Goal: Task Accomplishment & Management: Manage account settings

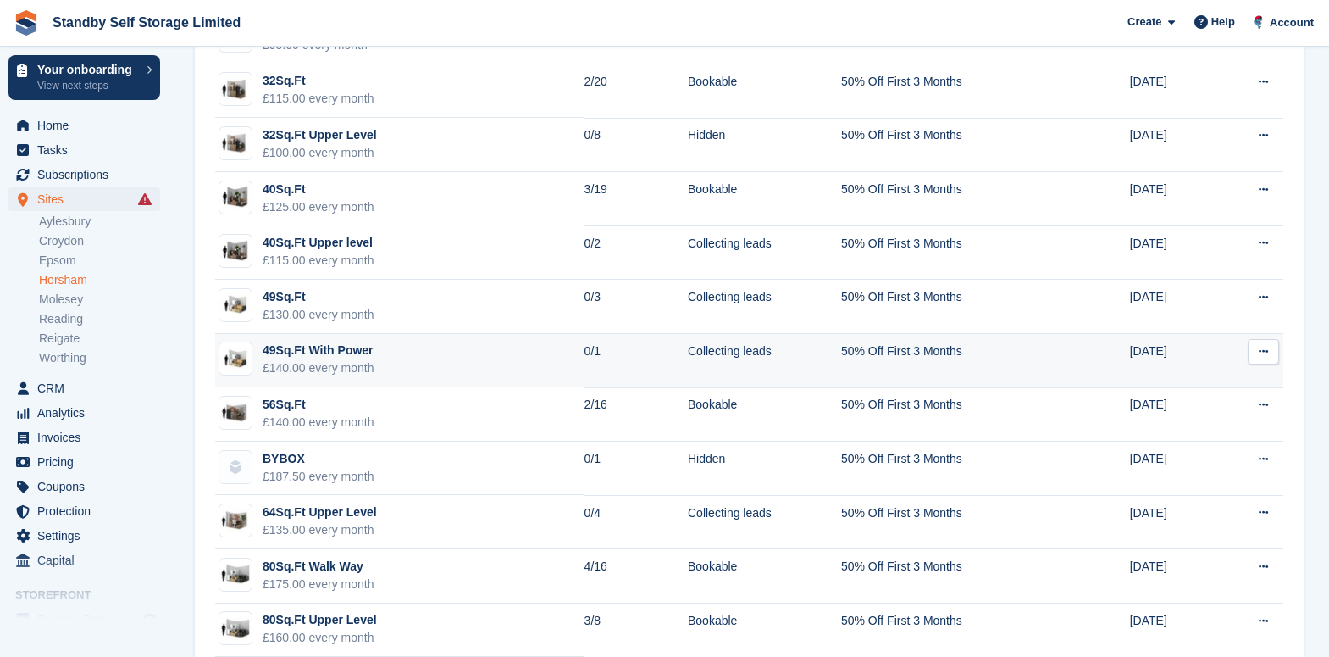
scroll to position [550, 0]
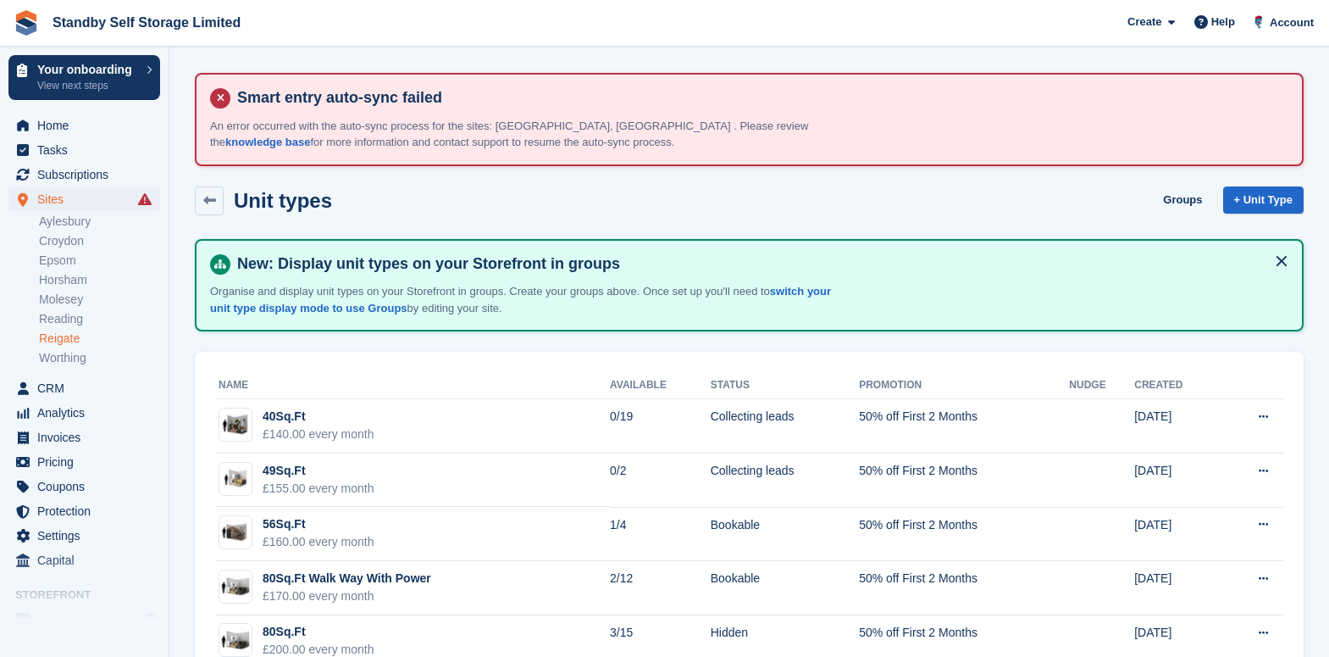
scroll to position [318, 0]
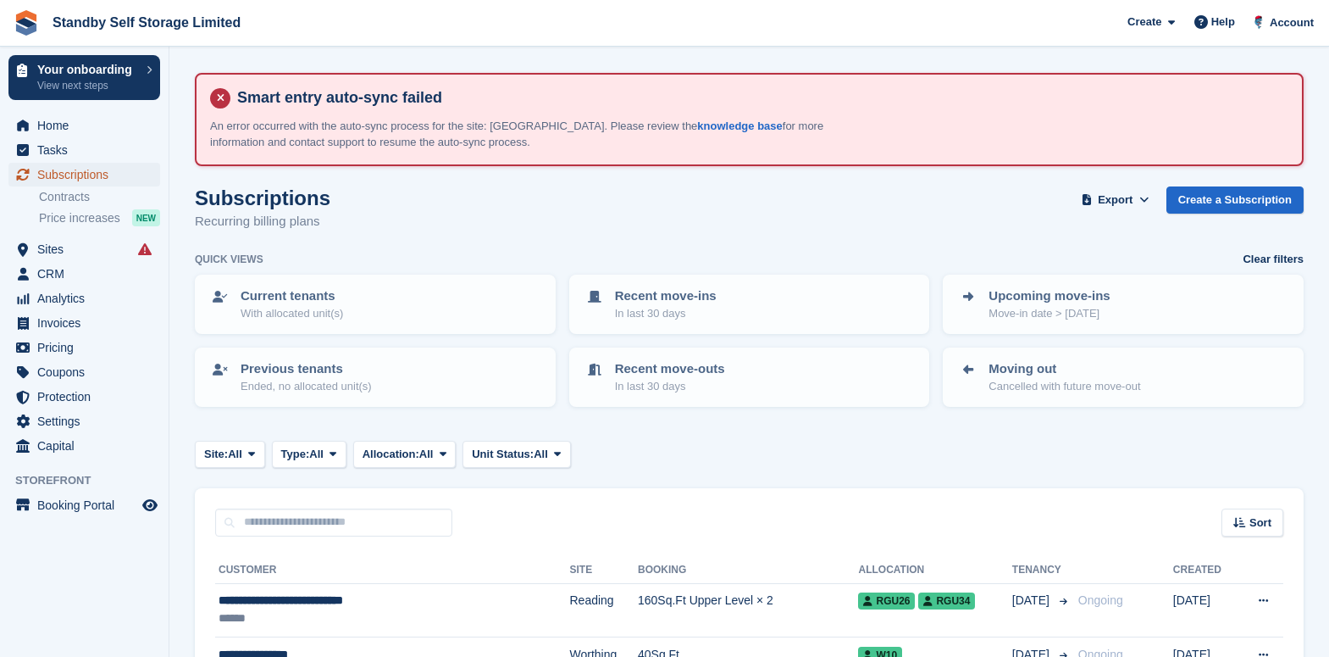
click at [76, 175] on span "Subscriptions" at bounding box center [88, 175] width 102 height 24
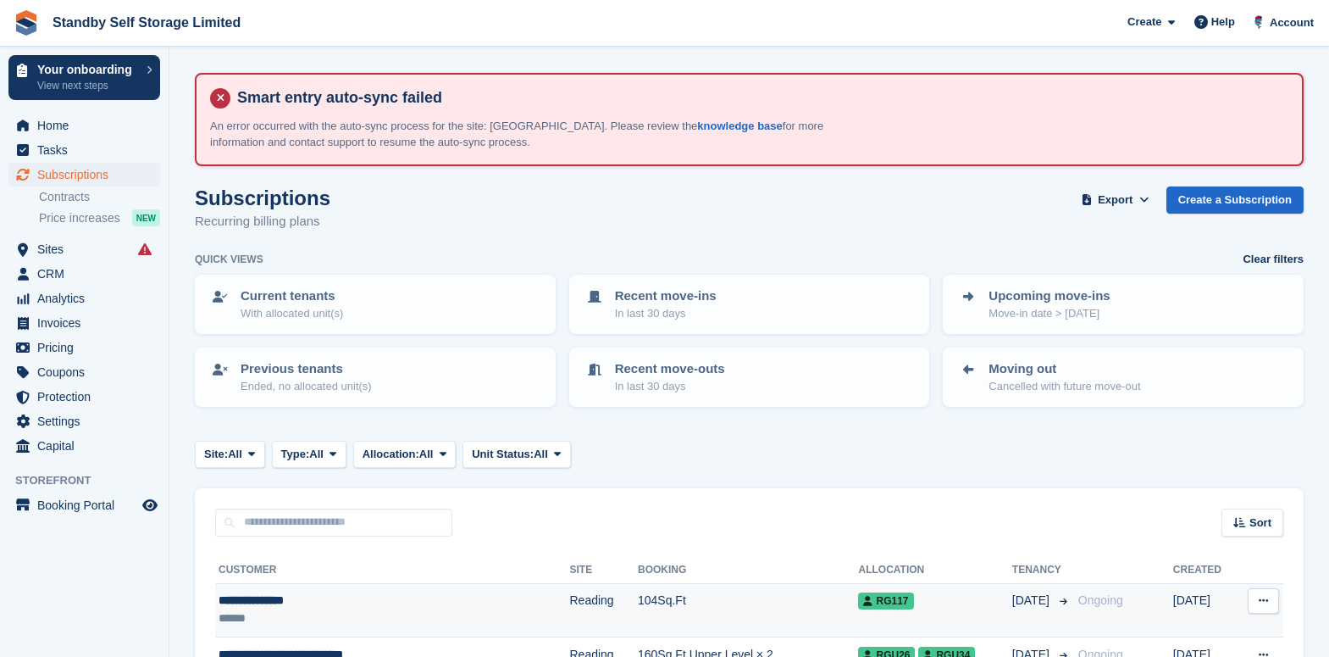
click at [569, 590] on td "Reading" at bounding box center [603, 610] width 68 height 54
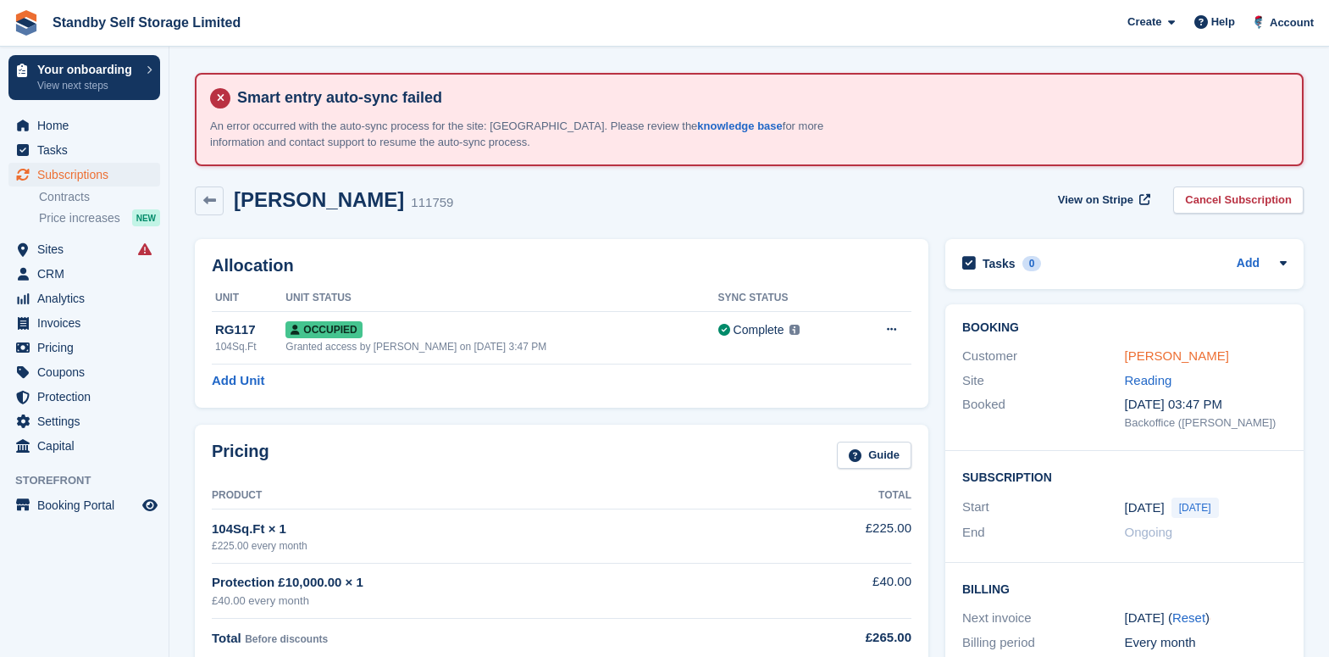
click at [1180, 351] on link "Jaydeep Gundara" at bounding box center [1177, 355] width 104 height 14
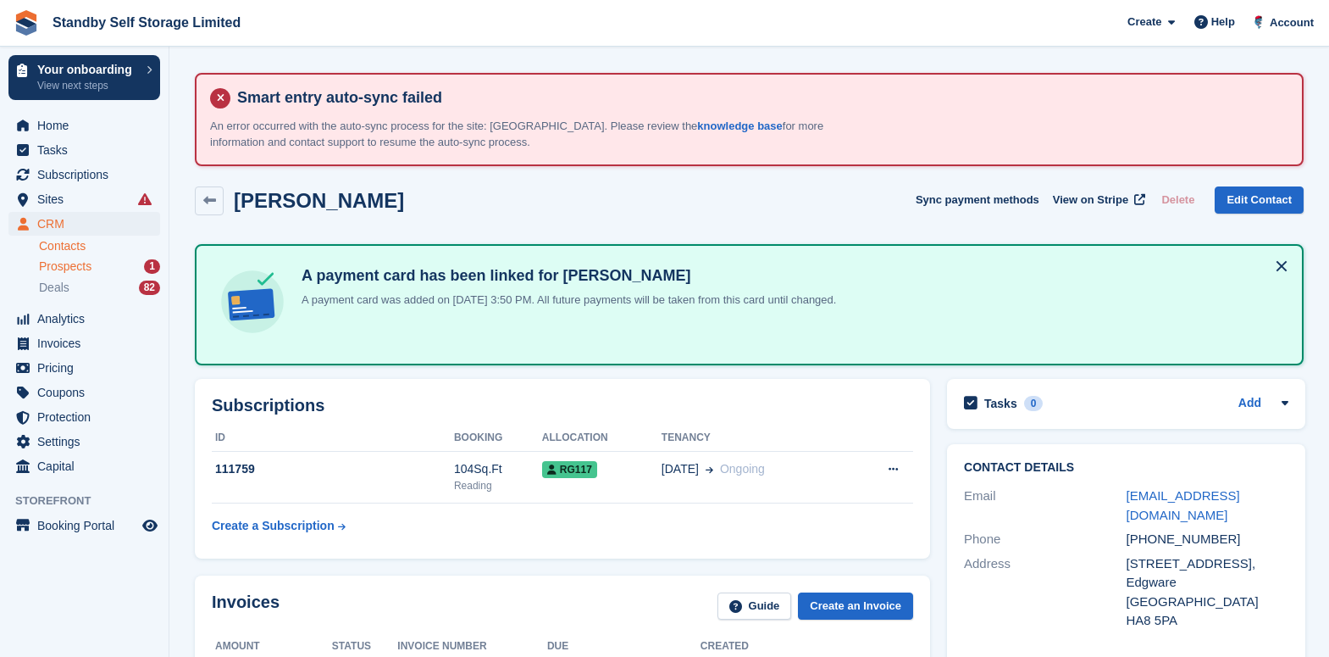
click at [64, 264] on span "Prospects" at bounding box center [65, 266] width 53 height 16
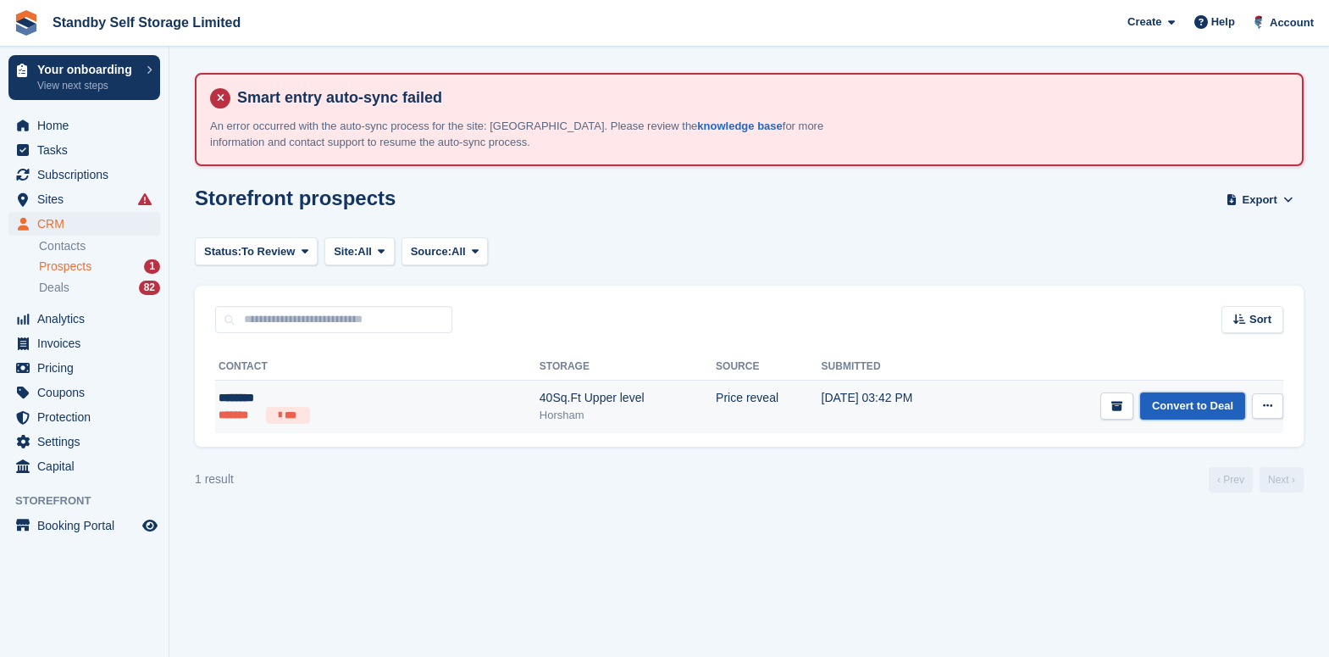
click at [1183, 408] on link "Convert to Deal" at bounding box center [1193, 406] width 105 height 28
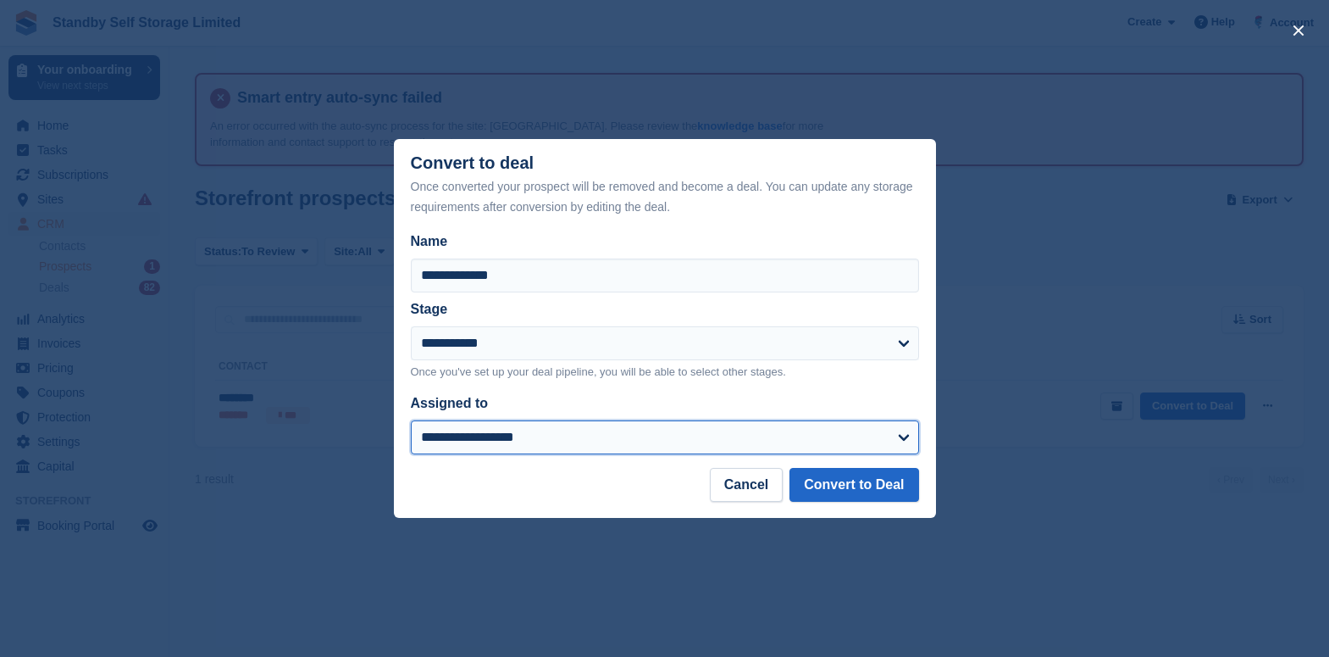
click at [563, 437] on select "**********" at bounding box center [665, 437] width 508 height 34
select select "****"
click at [411, 422] on select "**********" at bounding box center [665, 437] width 508 height 34
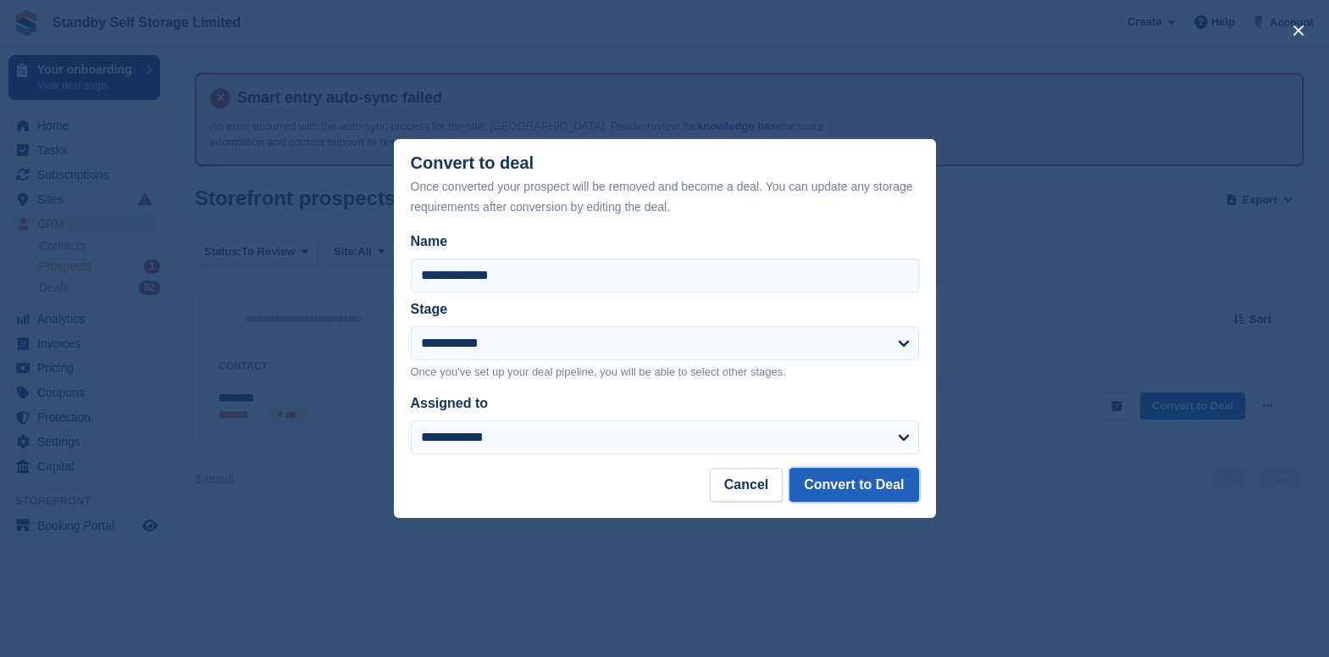
click at [849, 491] on button "Convert to Deal" at bounding box center [854, 485] width 129 height 34
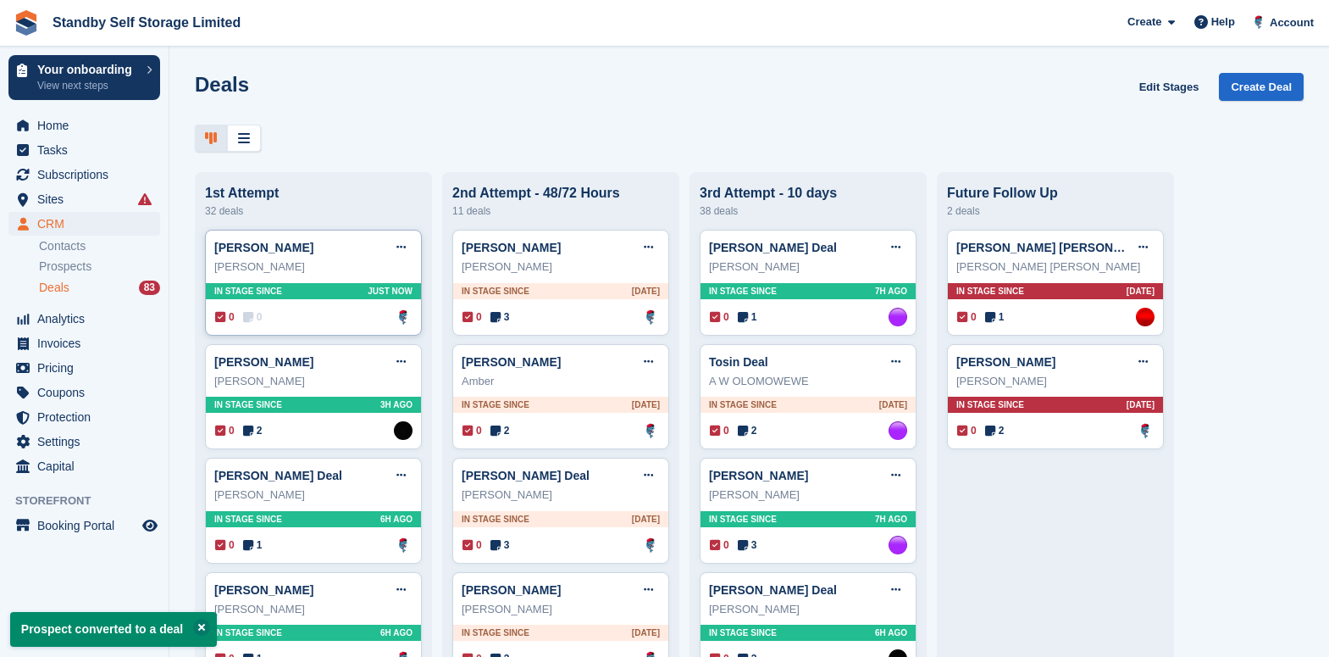
click at [320, 326] on div "0 0 Assigned to Glenn Fisher" at bounding box center [313, 317] width 197 height 19
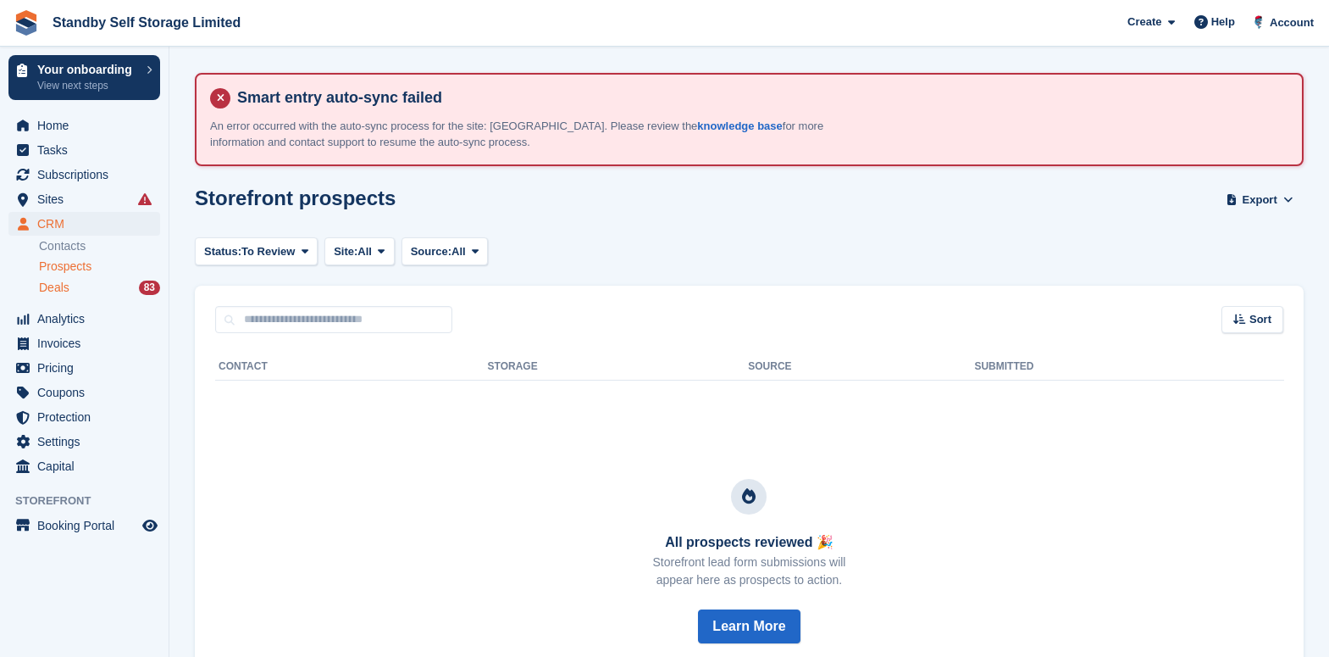
click at [85, 286] on div "Deals 83" at bounding box center [99, 288] width 121 height 16
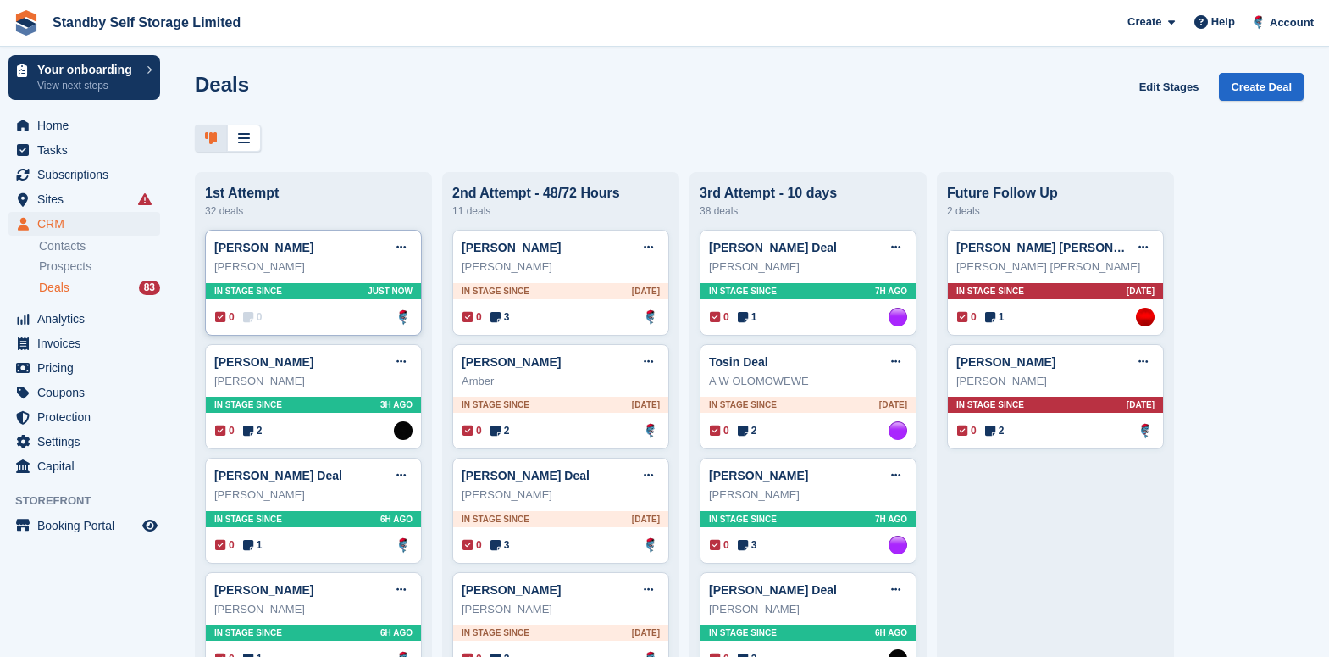
click at [320, 317] on div "0 0 Assigned to Glenn Fisher" at bounding box center [313, 317] width 197 height 19
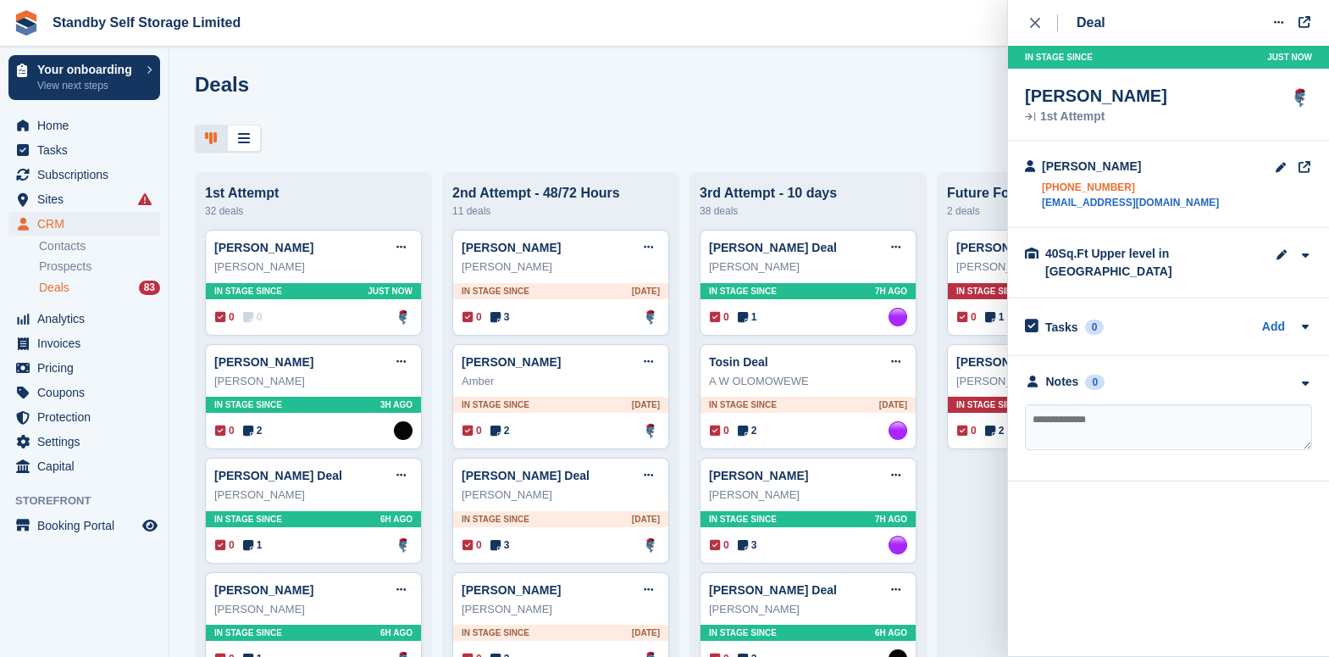
click at [1106, 190] on link "+447930517380" at bounding box center [1130, 187] width 177 height 15
click at [1174, 20] on div "Deal Edit deal Mark as won Mark as lost Delete deal" at bounding box center [1168, 23] width 287 height 46
click at [1168, 211] on div "kam bala +447930517380 kbala05@aol.com" at bounding box center [1168, 184] width 321 height 87
click at [1074, 208] on link "kbala05@aol.com" at bounding box center [1130, 202] width 177 height 15
click at [1085, 409] on textarea at bounding box center [1168, 427] width 287 height 46
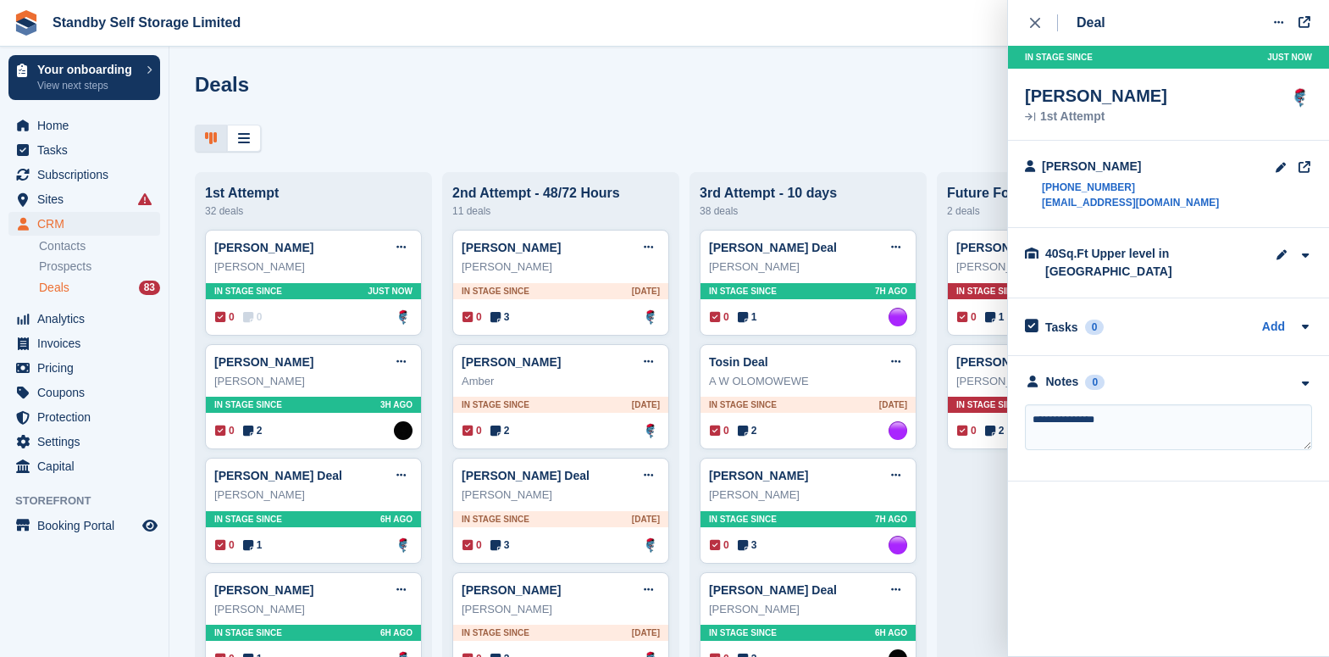
type textarea "**********"
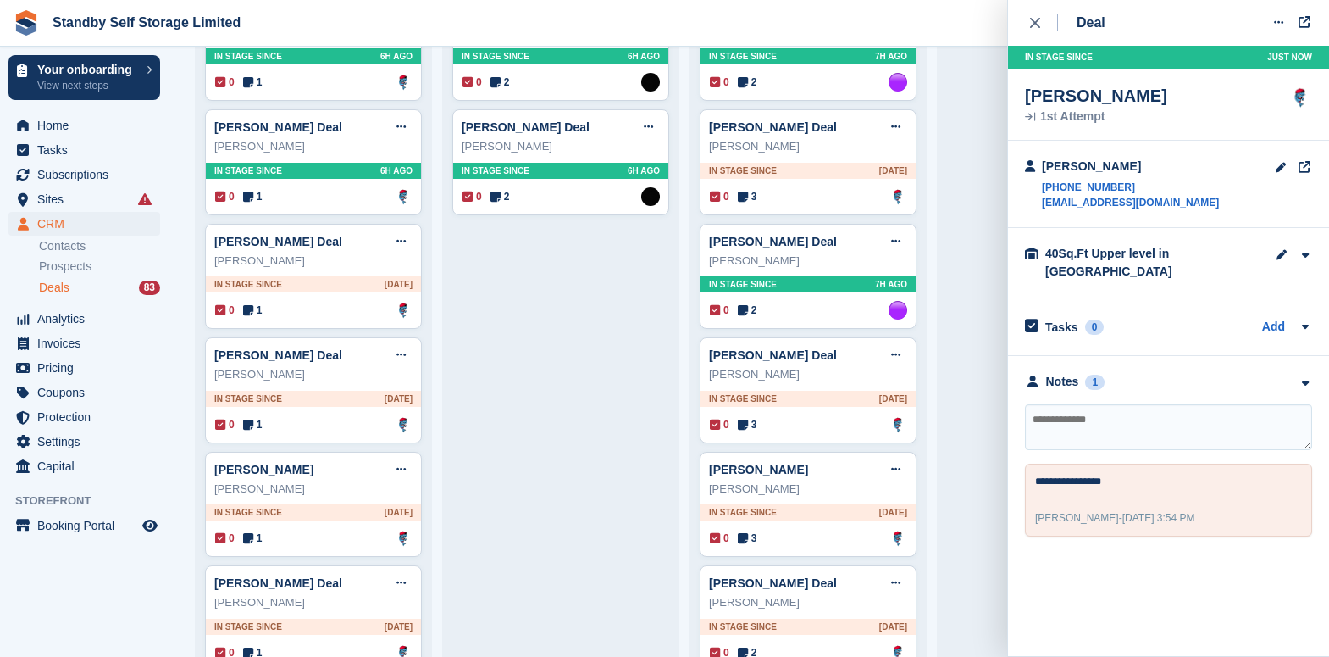
scroll to position [953, 0]
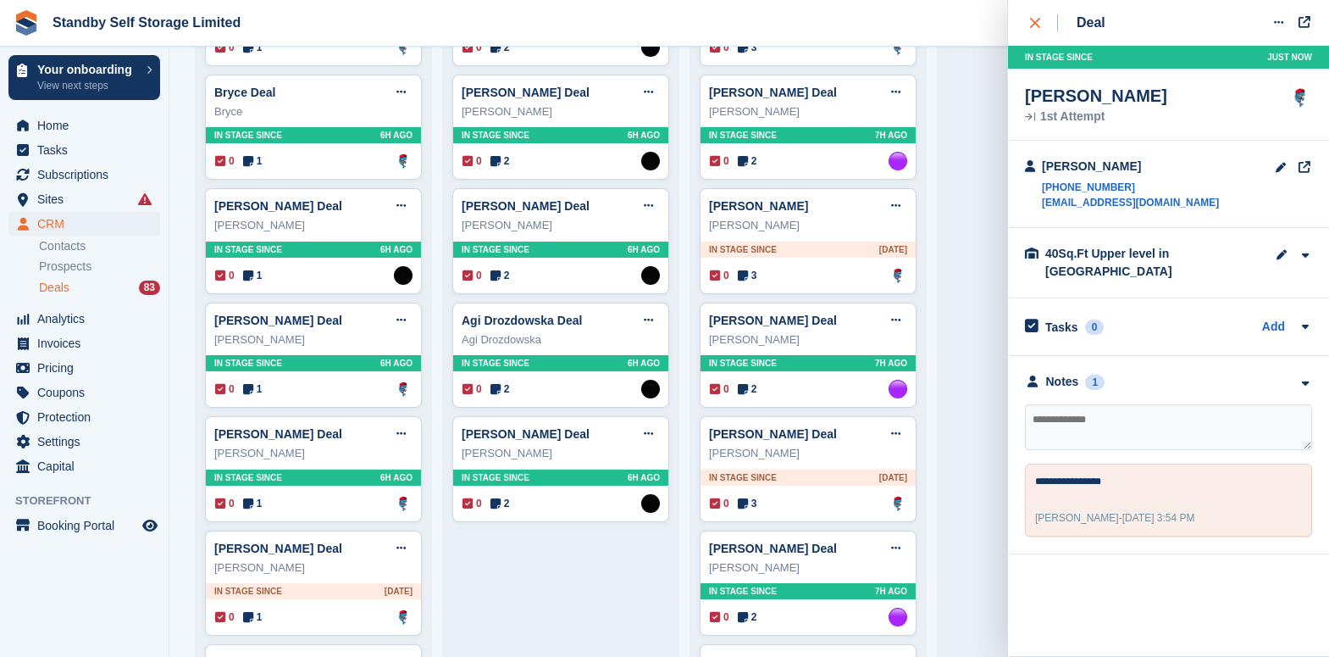
click at [1036, 26] on icon "close" at bounding box center [1035, 23] width 10 height 10
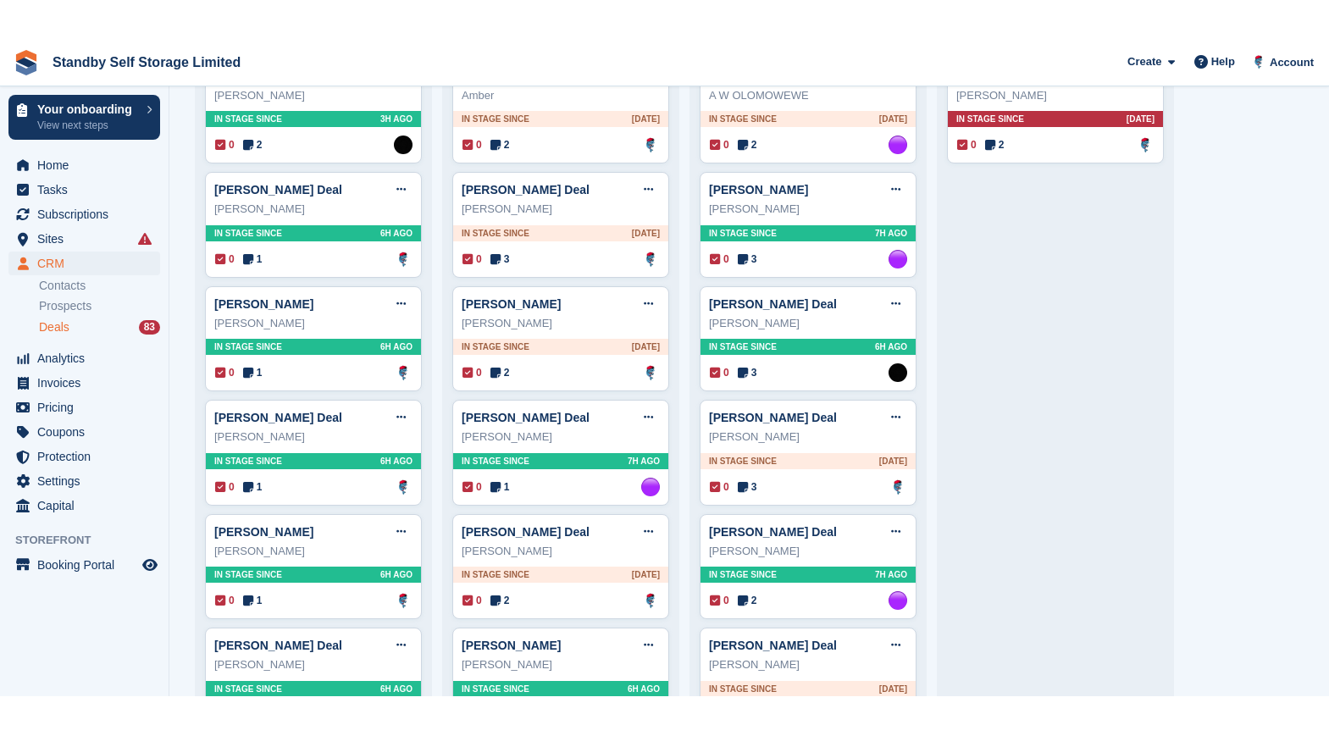
scroll to position [0, 0]
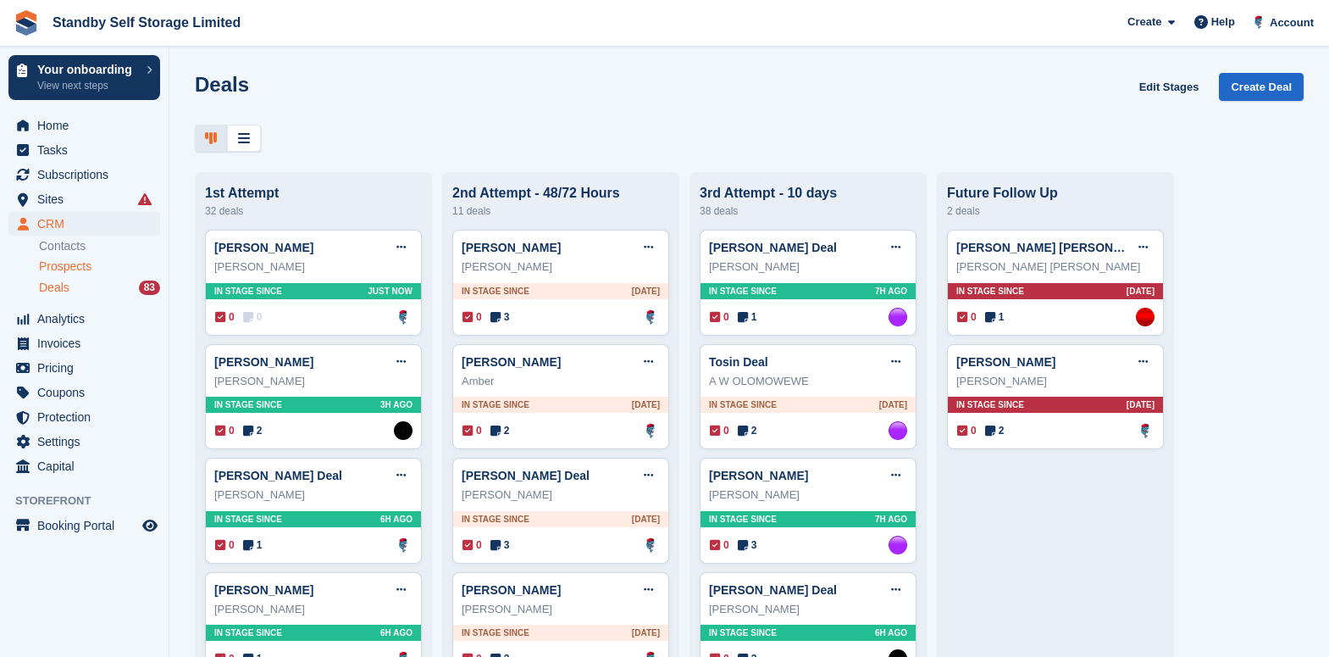
click at [115, 272] on div "Prospects" at bounding box center [99, 266] width 121 height 16
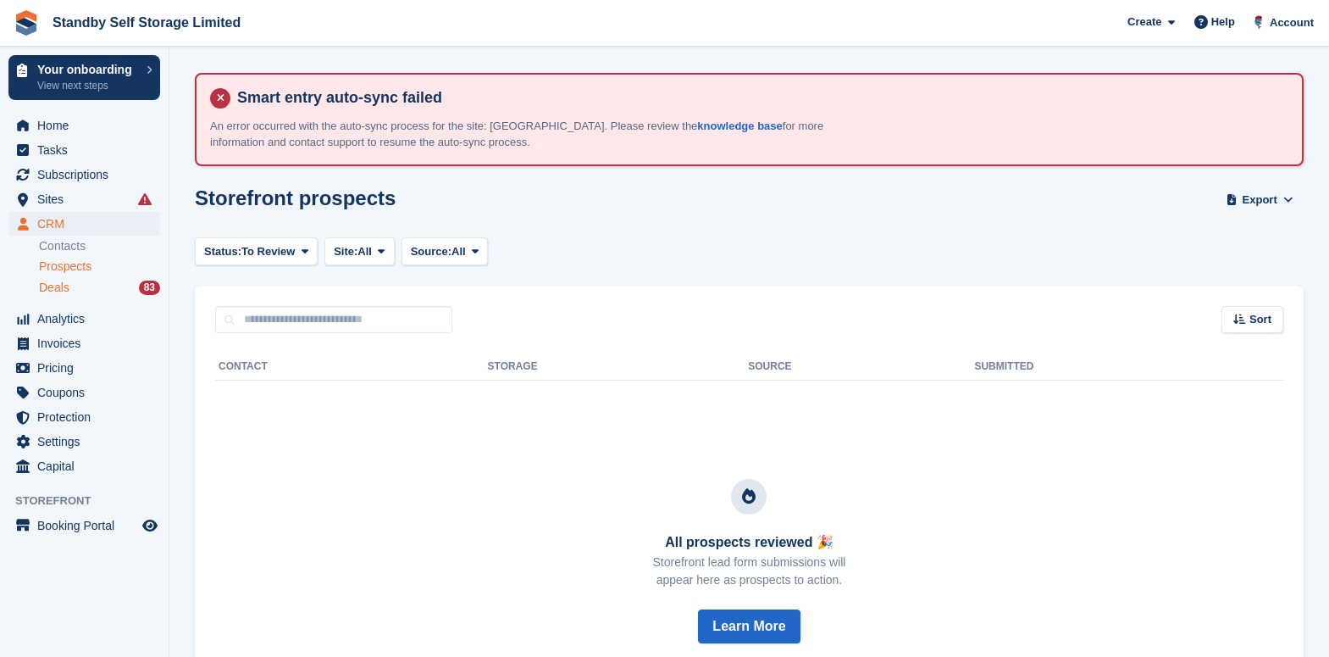
click at [88, 288] on div "Deals 83" at bounding box center [99, 288] width 121 height 16
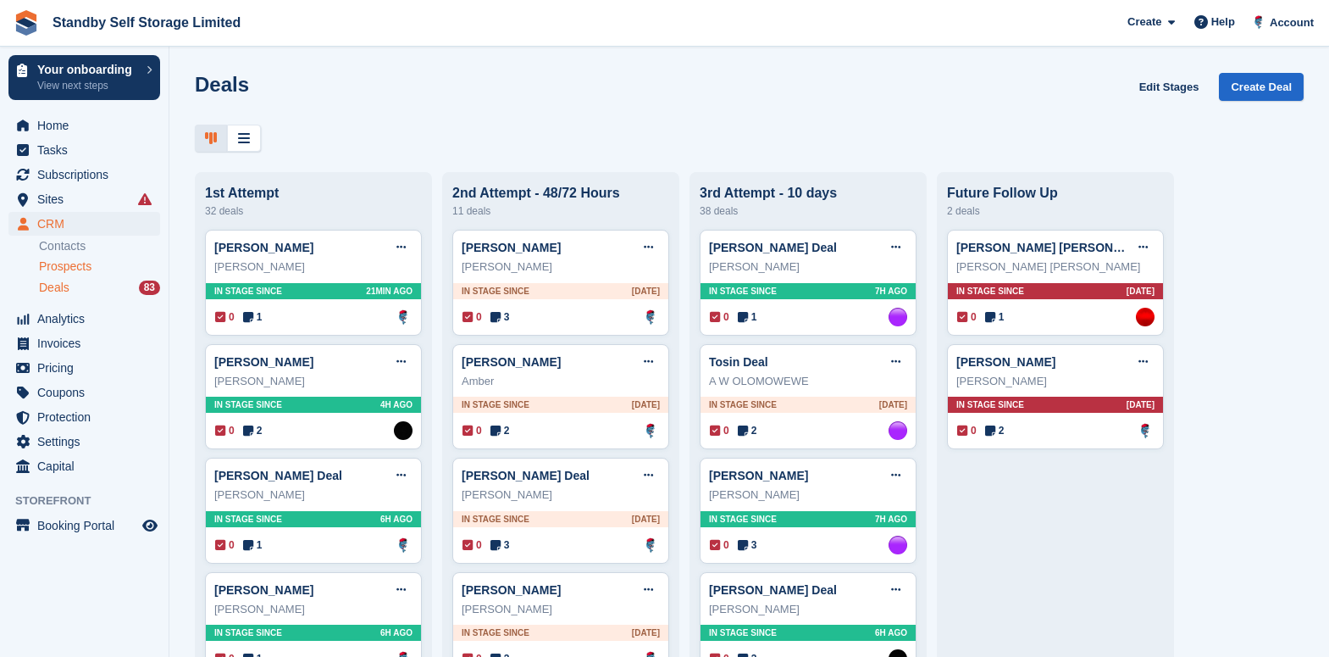
click at [50, 265] on span "Prospects" at bounding box center [65, 266] width 53 height 16
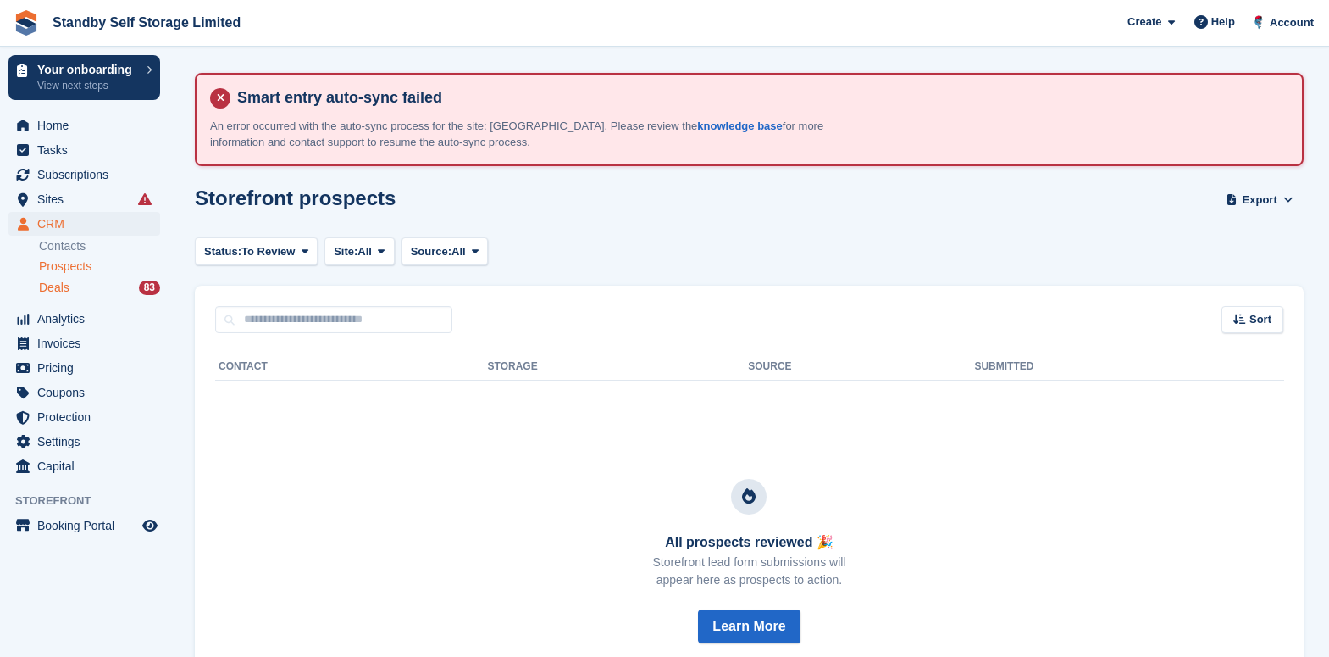
click at [69, 294] on div "Deals 83" at bounding box center [99, 288] width 121 height 16
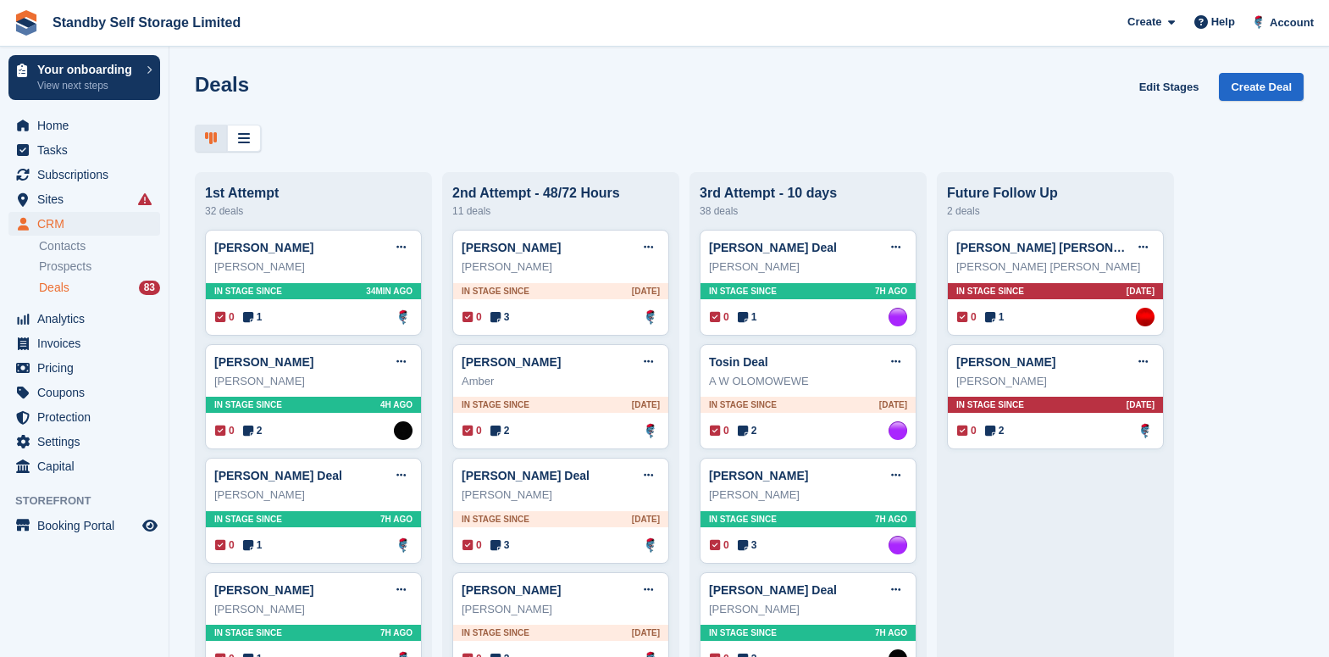
click at [55, 263] on span "Prospects" at bounding box center [65, 266] width 53 height 16
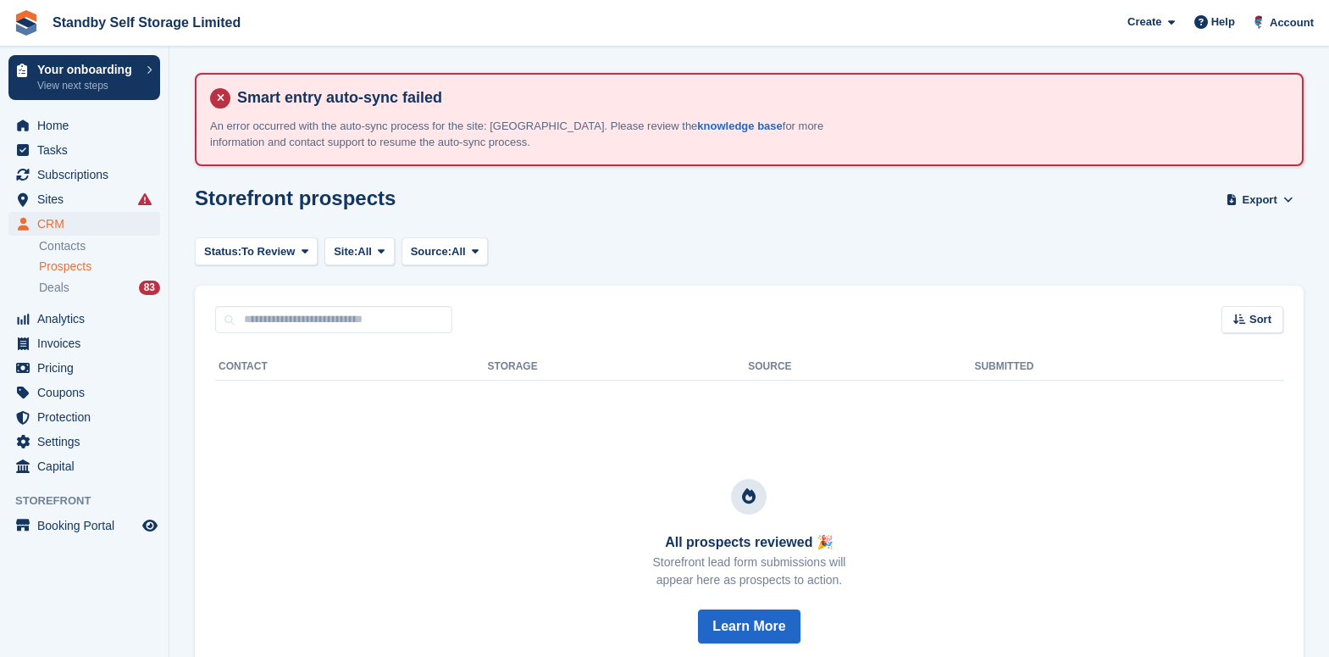
click at [118, 262] on div "Prospects" at bounding box center [99, 266] width 121 height 16
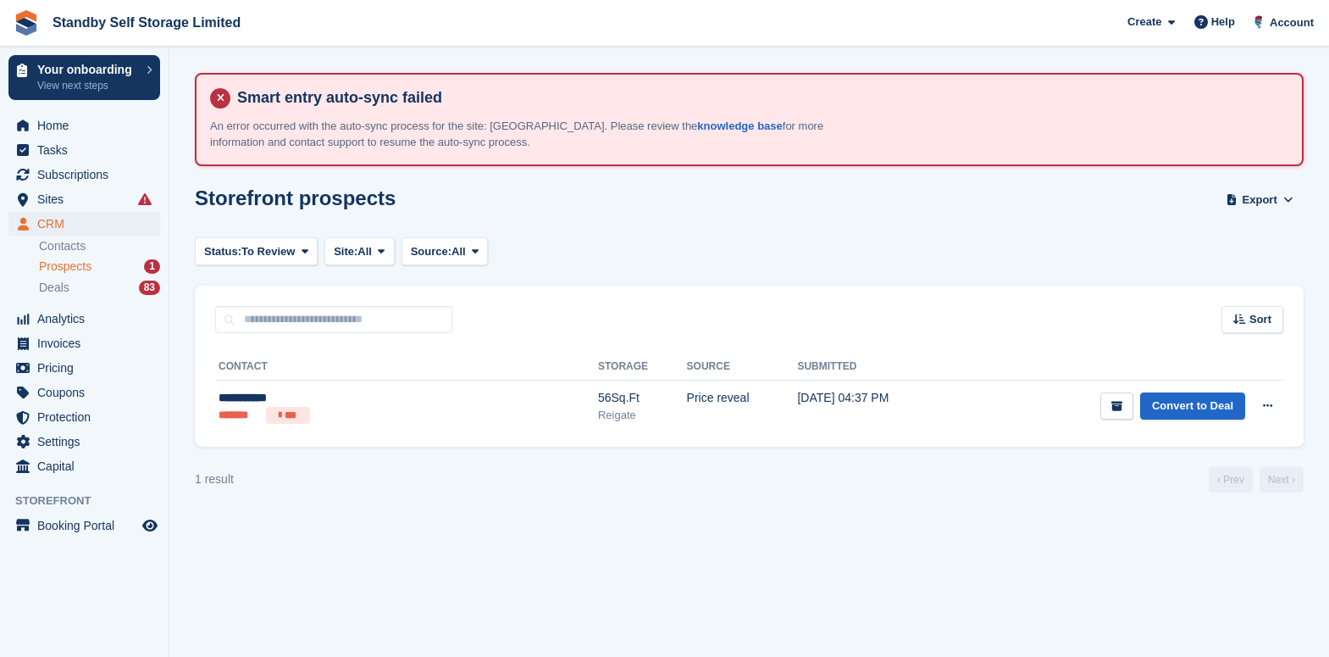
click at [1198, 256] on div "Status: To Review All Archived To Review Site: All All Aylesbury Croydon Epsom …" at bounding box center [749, 251] width 1109 height 28
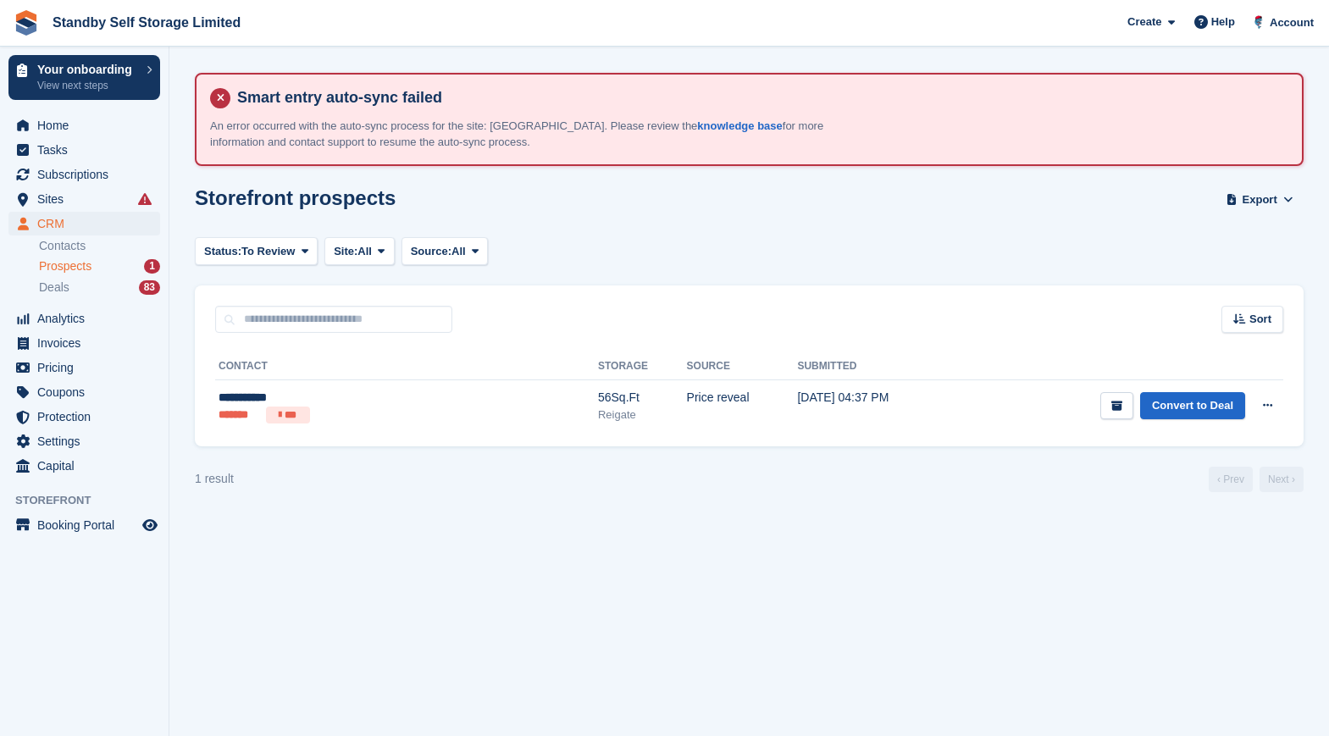
click at [82, 258] on span "Prospects" at bounding box center [65, 266] width 53 height 16
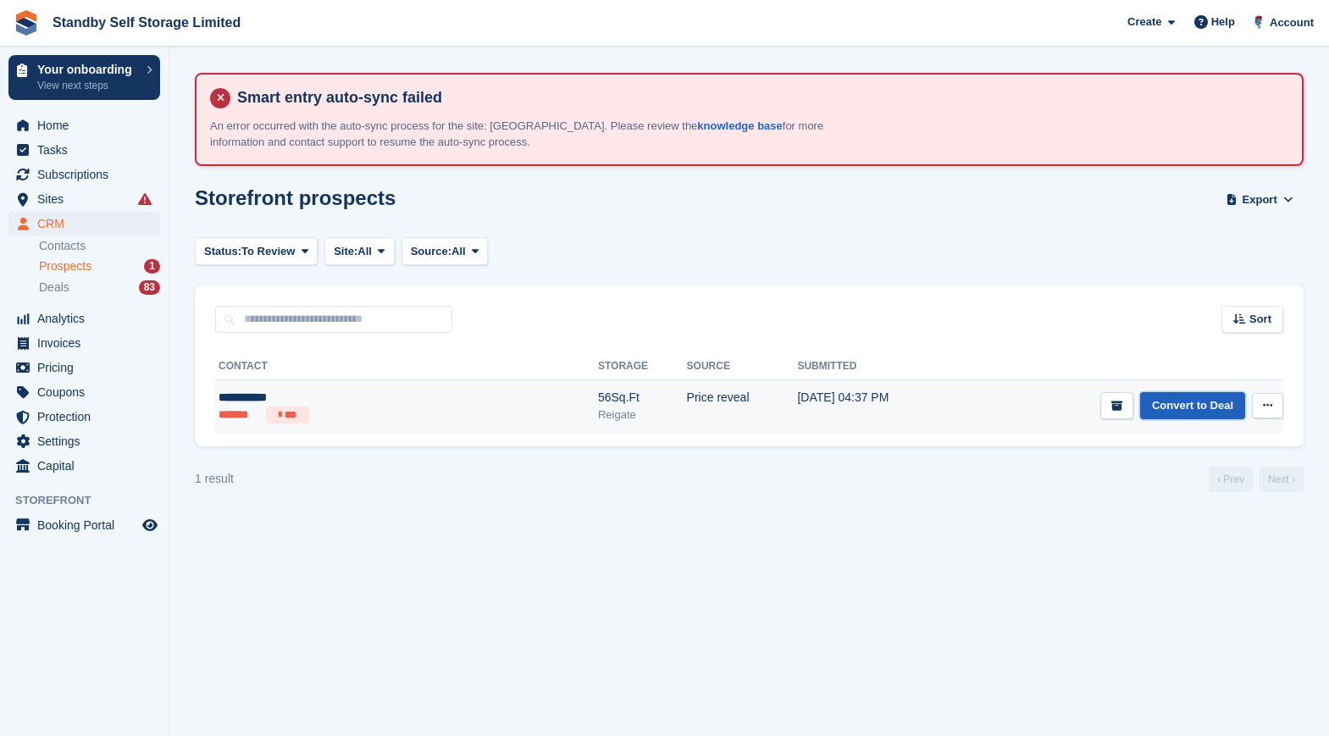
click at [1201, 403] on link "Convert to Deal" at bounding box center [1193, 406] width 105 height 28
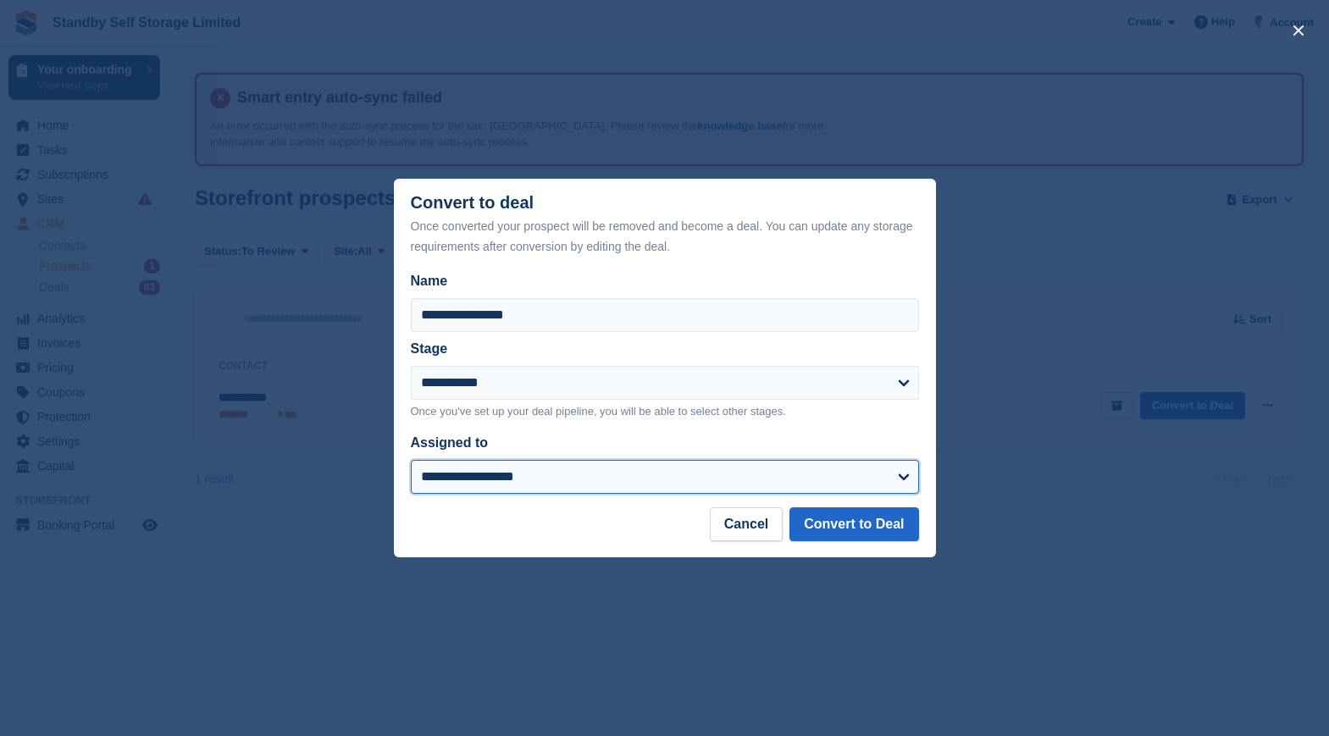
click at [563, 483] on select "**********" at bounding box center [665, 477] width 508 height 34
select select "****"
click at [411, 462] on select "**********" at bounding box center [665, 477] width 508 height 34
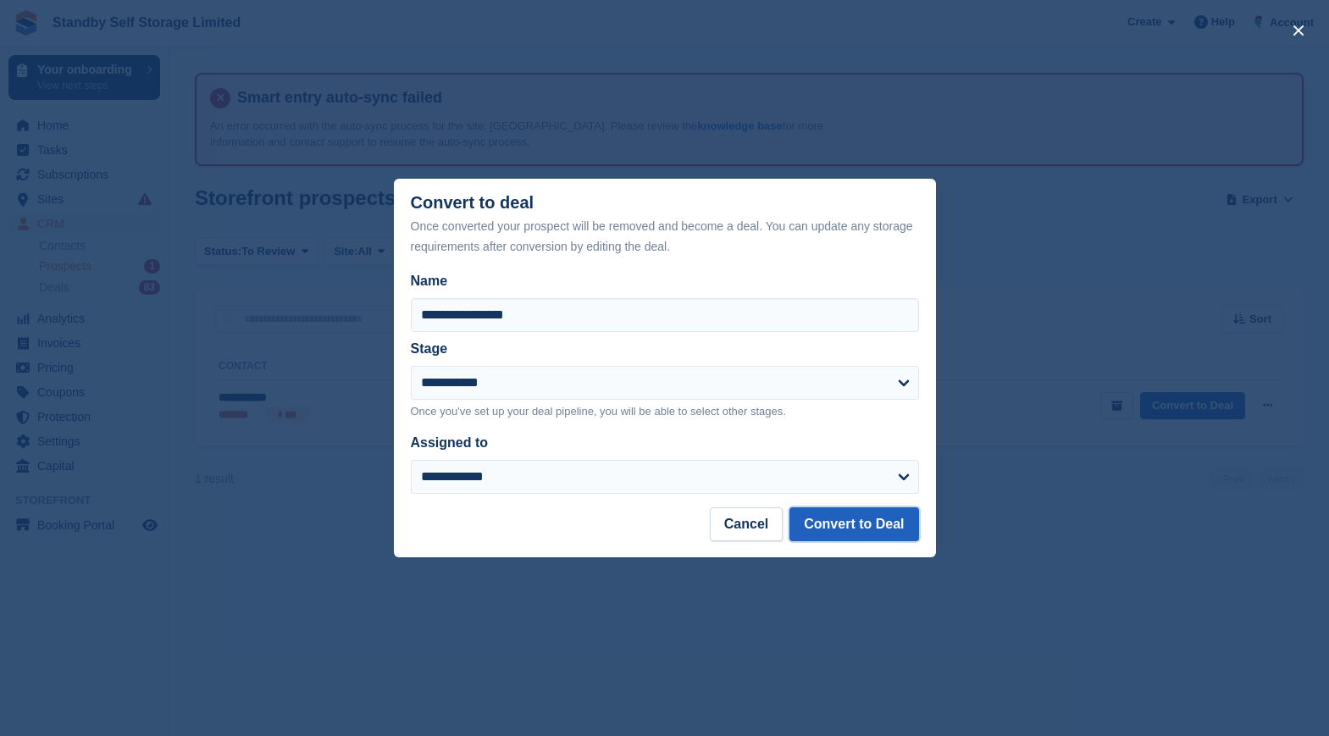
click at [874, 522] on button "Convert to Deal" at bounding box center [854, 525] width 129 height 34
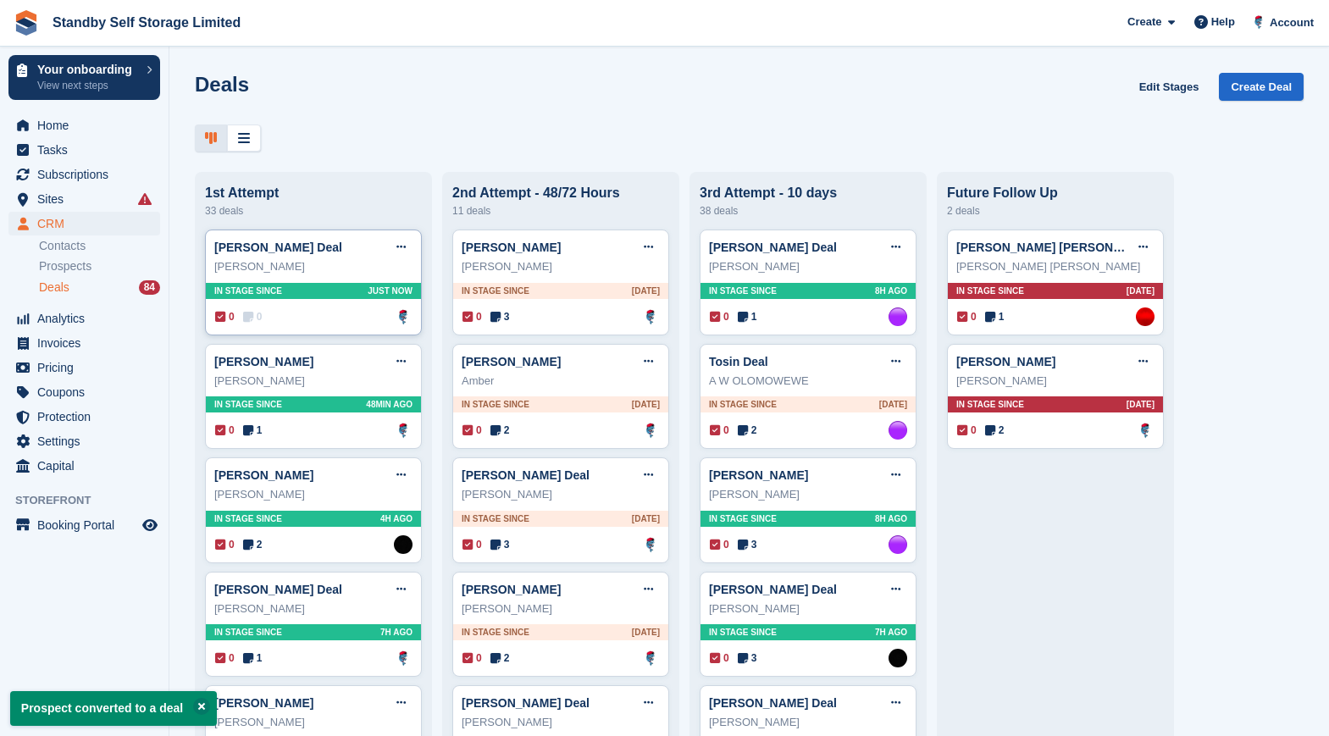
click at [319, 314] on div "0 0 Assigned to Glenn Fisher" at bounding box center [313, 317] width 197 height 19
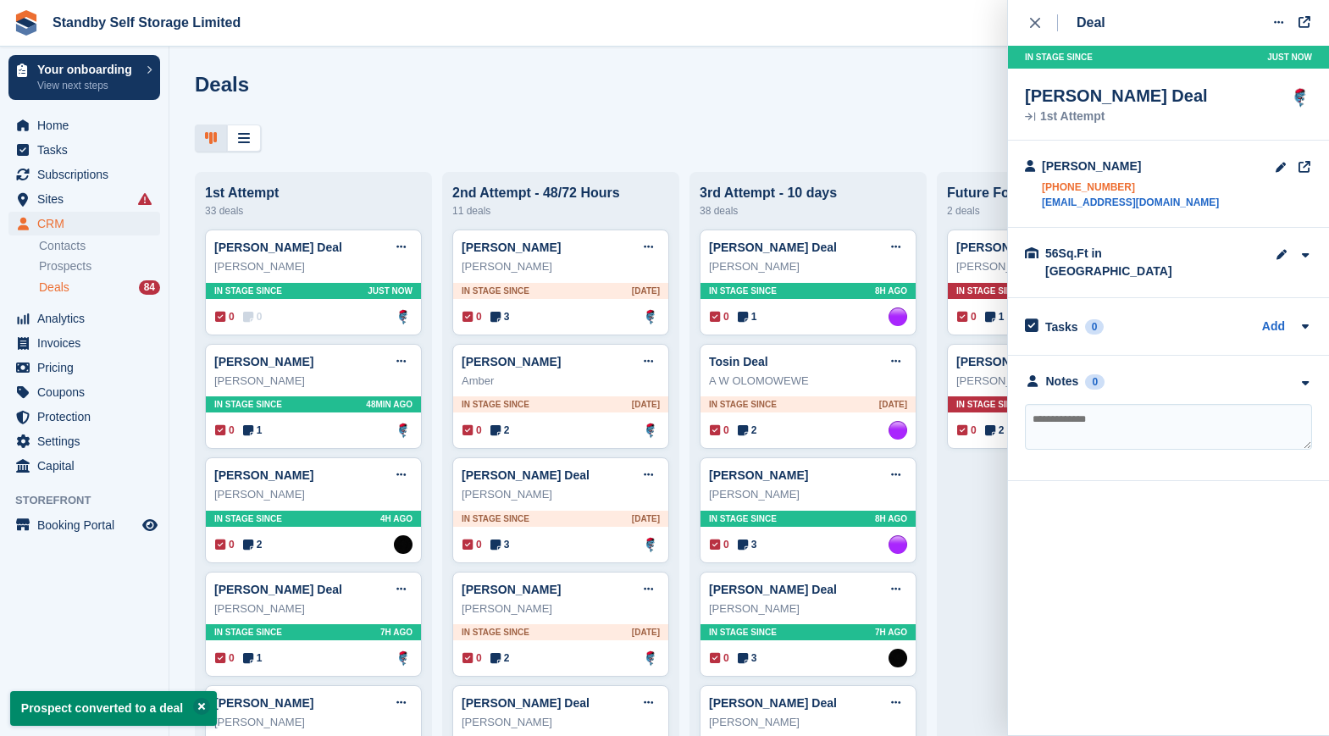
click at [1104, 186] on link "+447761189369" at bounding box center [1130, 187] width 177 height 15
drag, startPoint x: 1191, startPoint y: 516, endPoint x: 1212, endPoint y: 438, distance: 80.8
click at [1191, 516] on div "Deal Edit deal Mark as won Mark as lost Delete deal In stage since Just now Pet…" at bounding box center [1168, 368] width 322 height 736
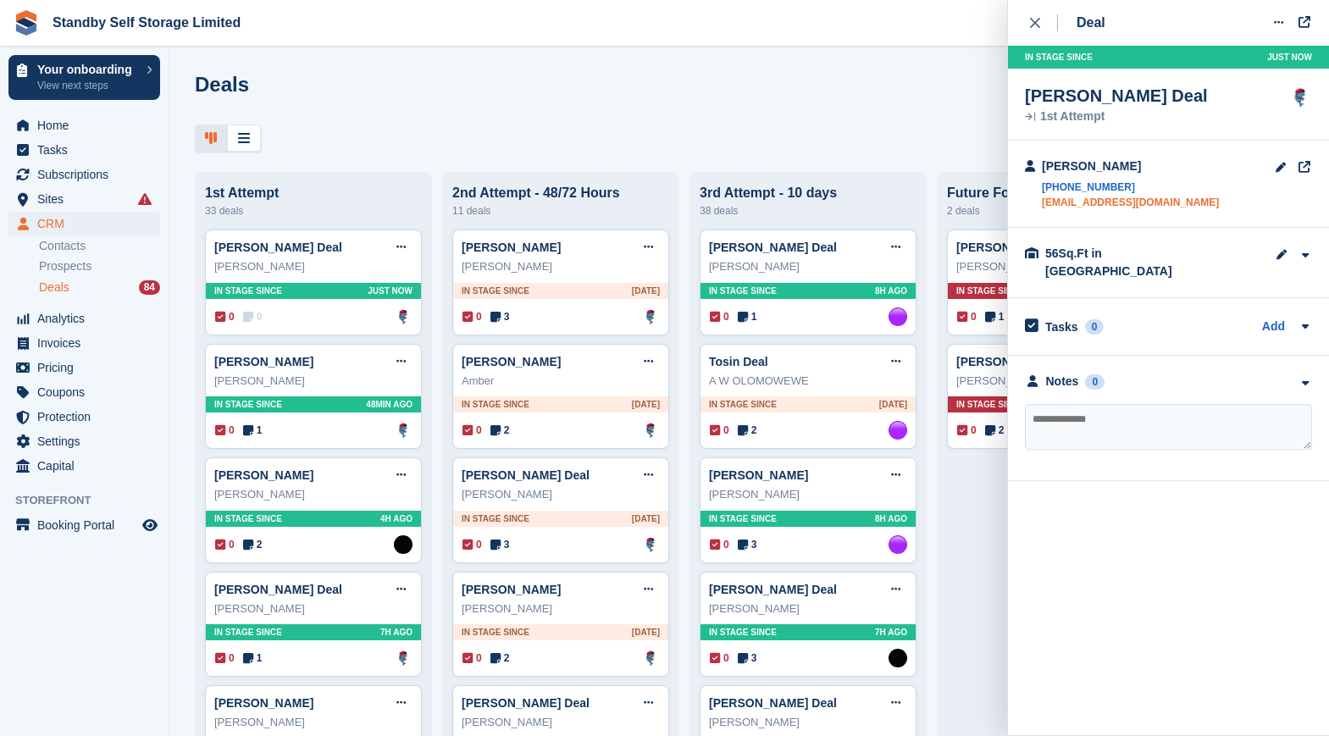
click at [1096, 203] on link "pete_casale@mac.com" at bounding box center [1130, 202] width 177 height 15
click at [1180, 409] on textarea at bounding box center [1168, 427] width 287 height 46
type textarea "**********"
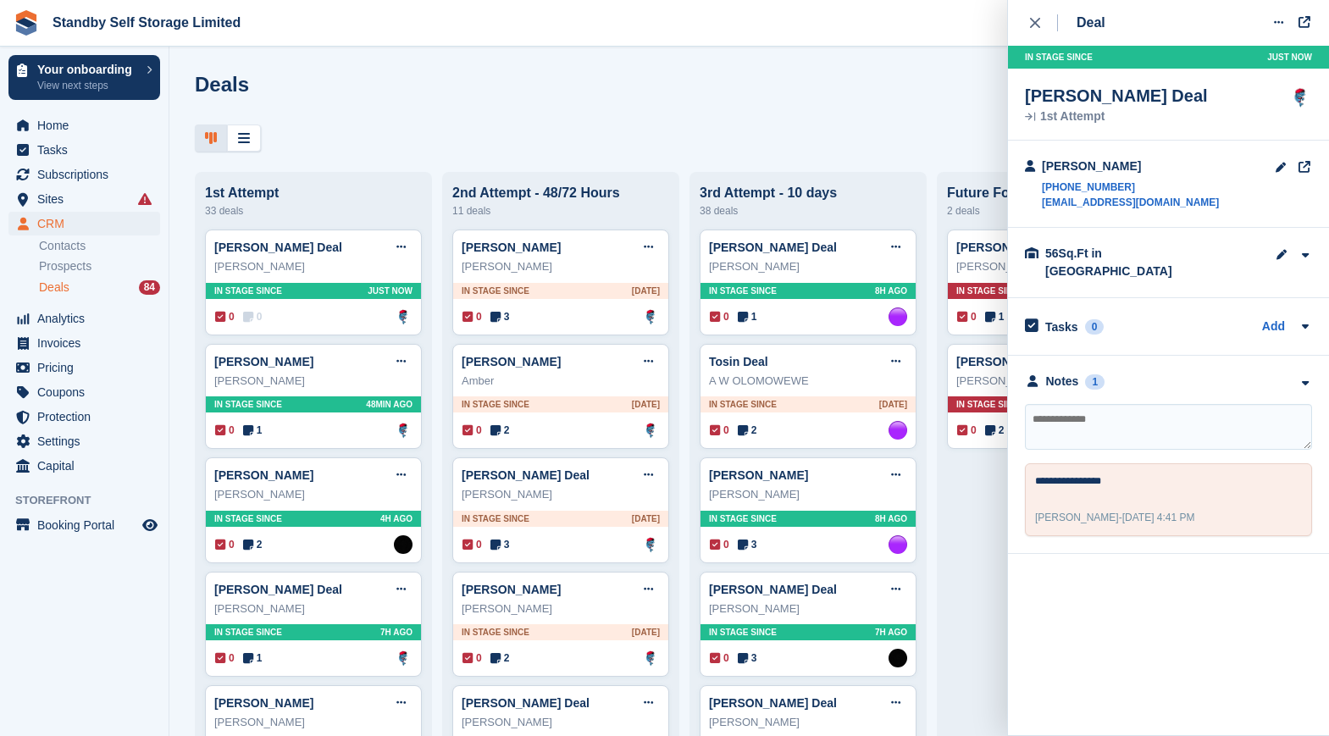
click at [462, 86] on div "Deals Edit Stages Create Deal" at bounding box center [749, 97] width 1109 height 48
click at [1033, 18] on icon "close" at bounding box center [1035, 23] width 10 height 10
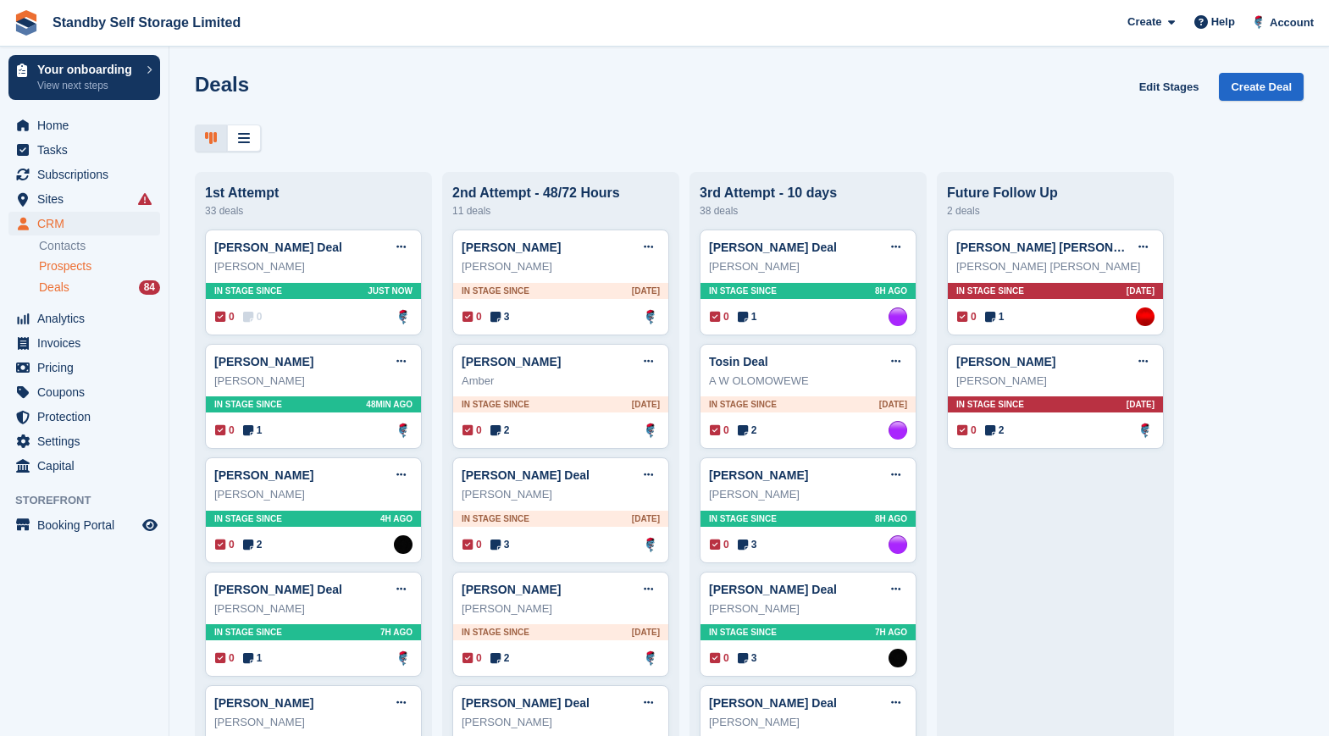
click at [84, 267] on span "Prospects" at bounding box center [65, 266] width 53 height 16
